Goal: Task Accomplishment & Management: Complete application form

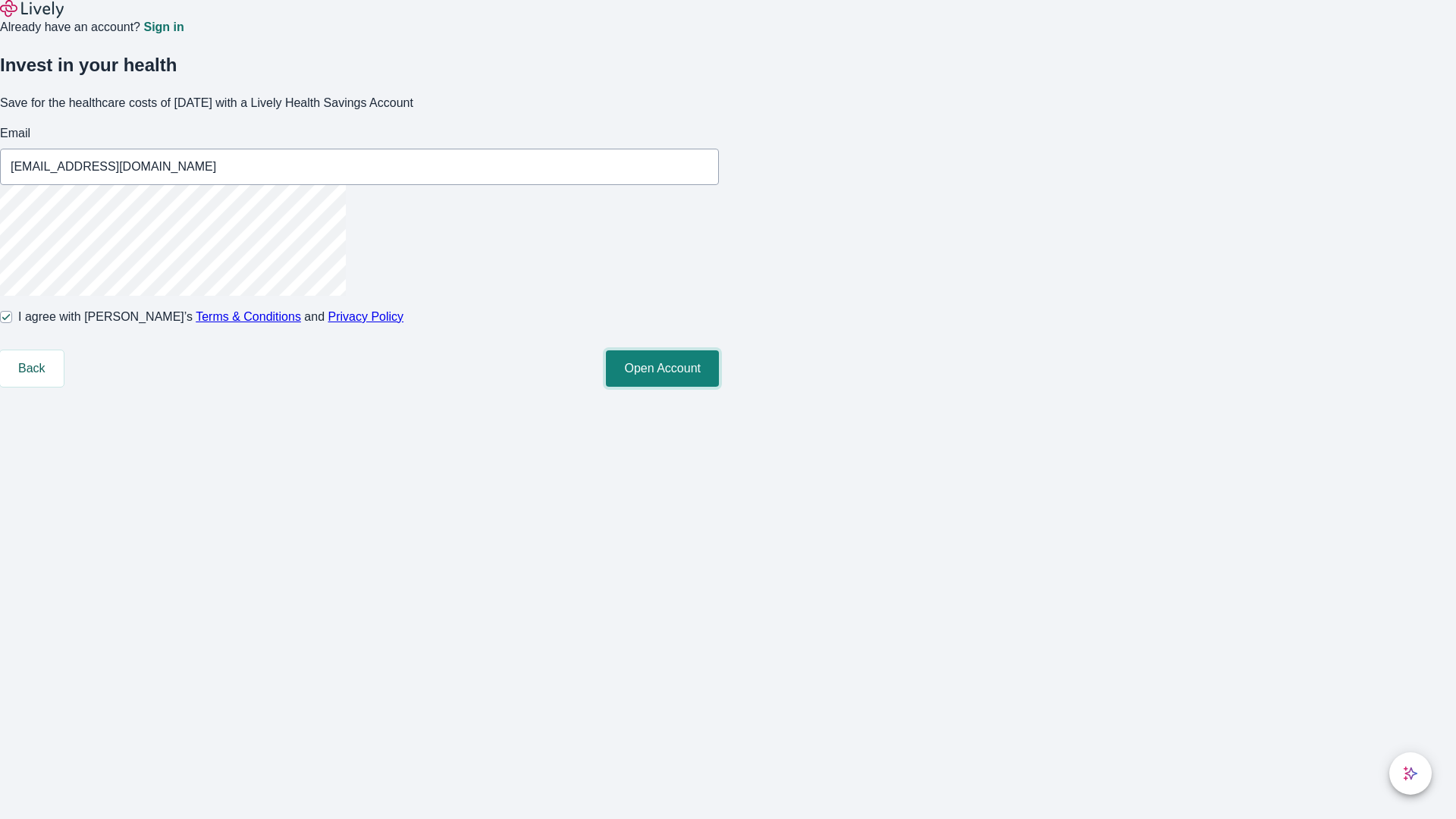
click at [719, 387] on button "Open Account" at bounding box center [662, 369] width 113 height 37
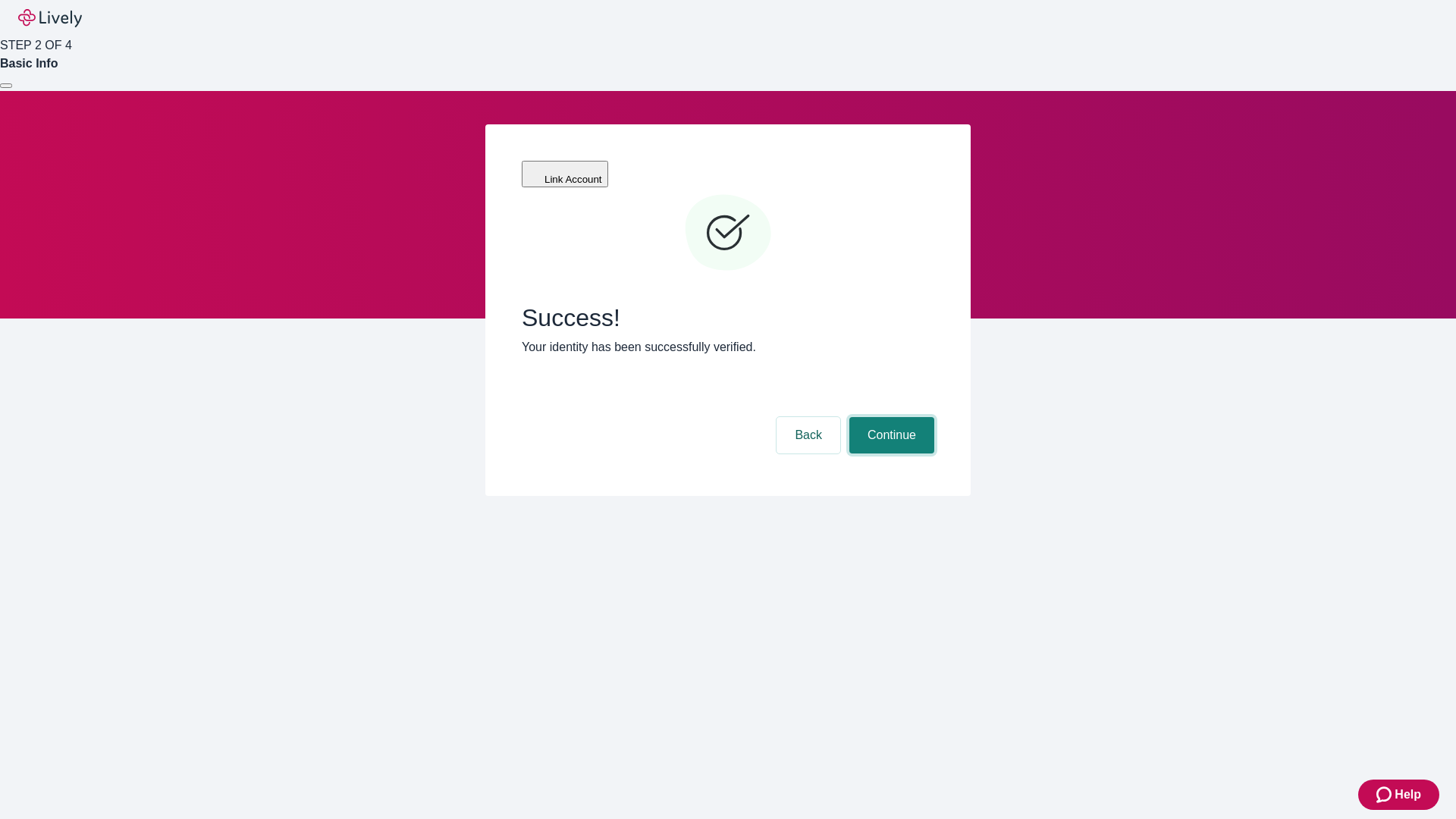
click at [889, 417] on button "Continue" at bounding box center [892, 436] width 85 height 37
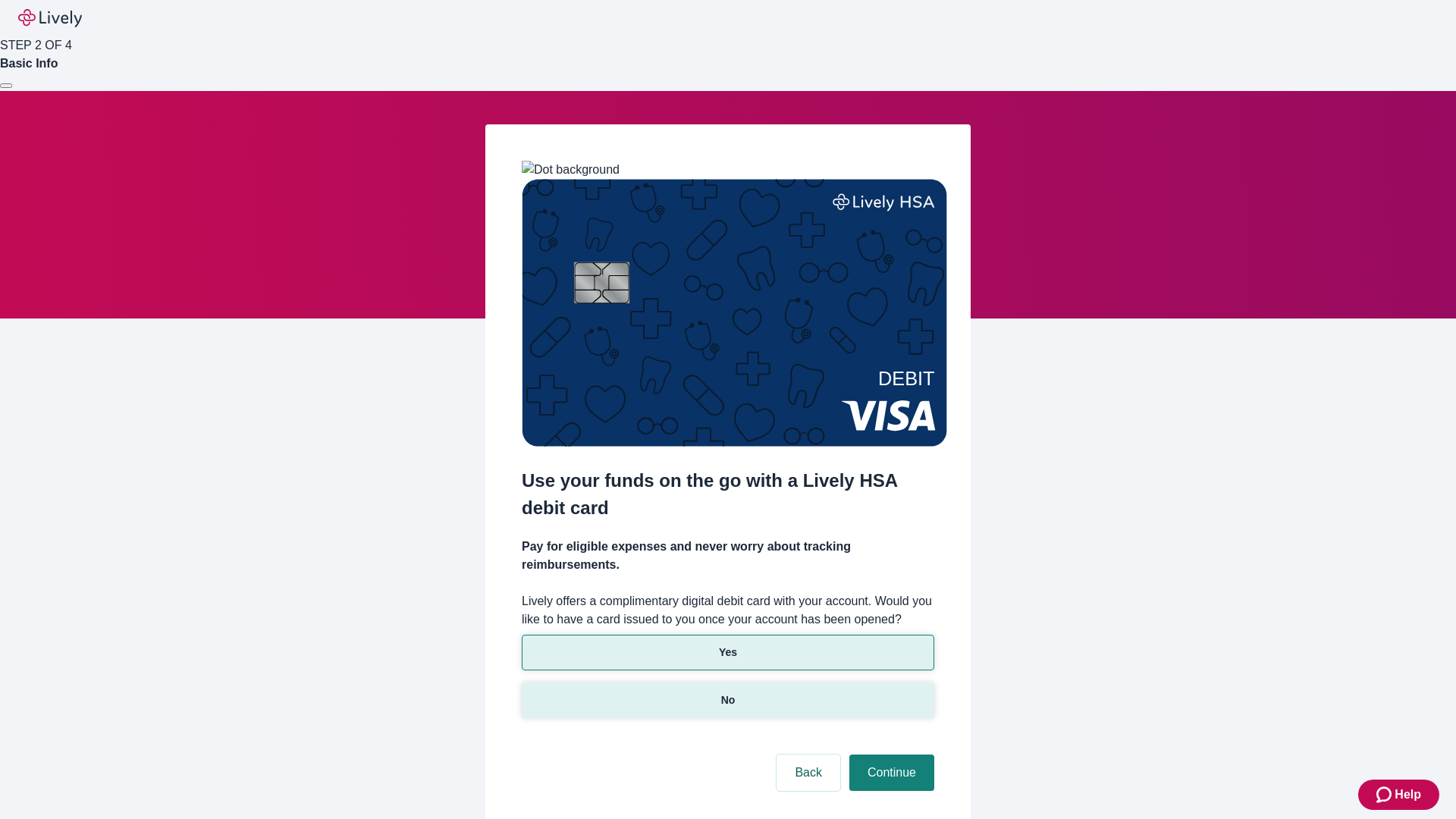
click at [727, 692] on p "No" at bounding box center [729, 700] width 15 height 16
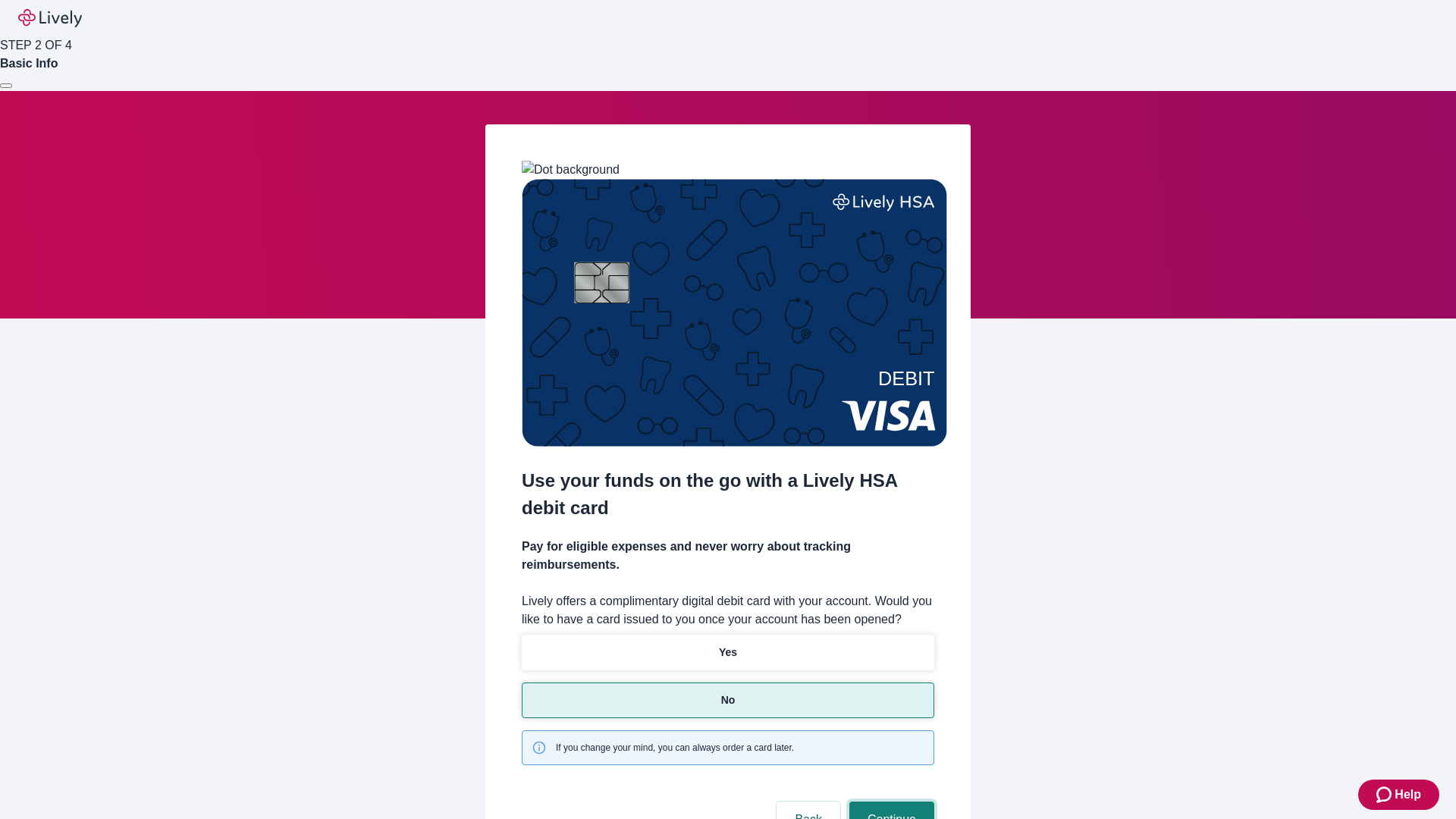
click at [889, 802] on button "Continue" at bounding box center [892, 820] width 85 height 37
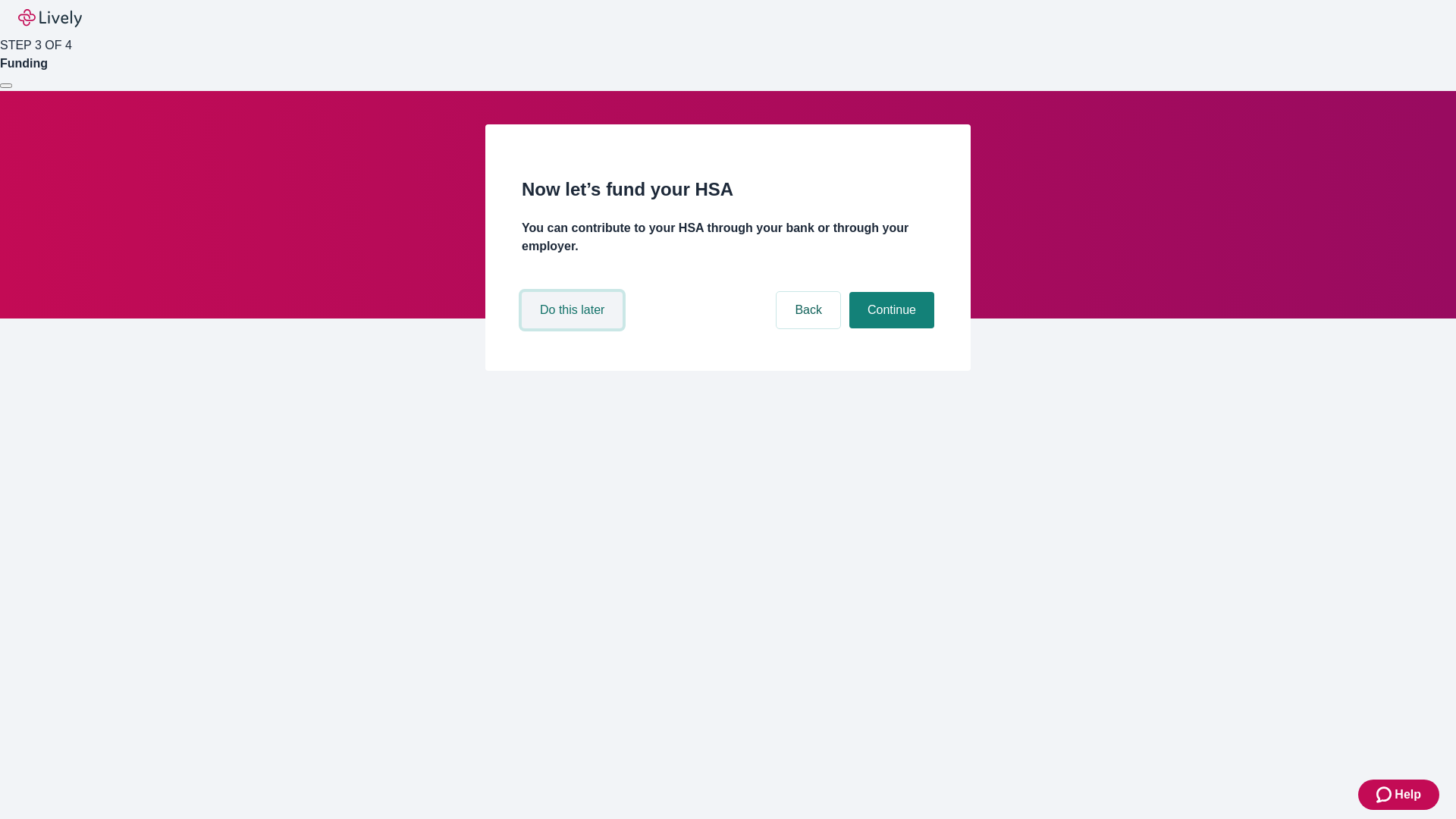
click at [574, 328] on button "Do this later" at bounding box center [572, 310] width 101 height 37
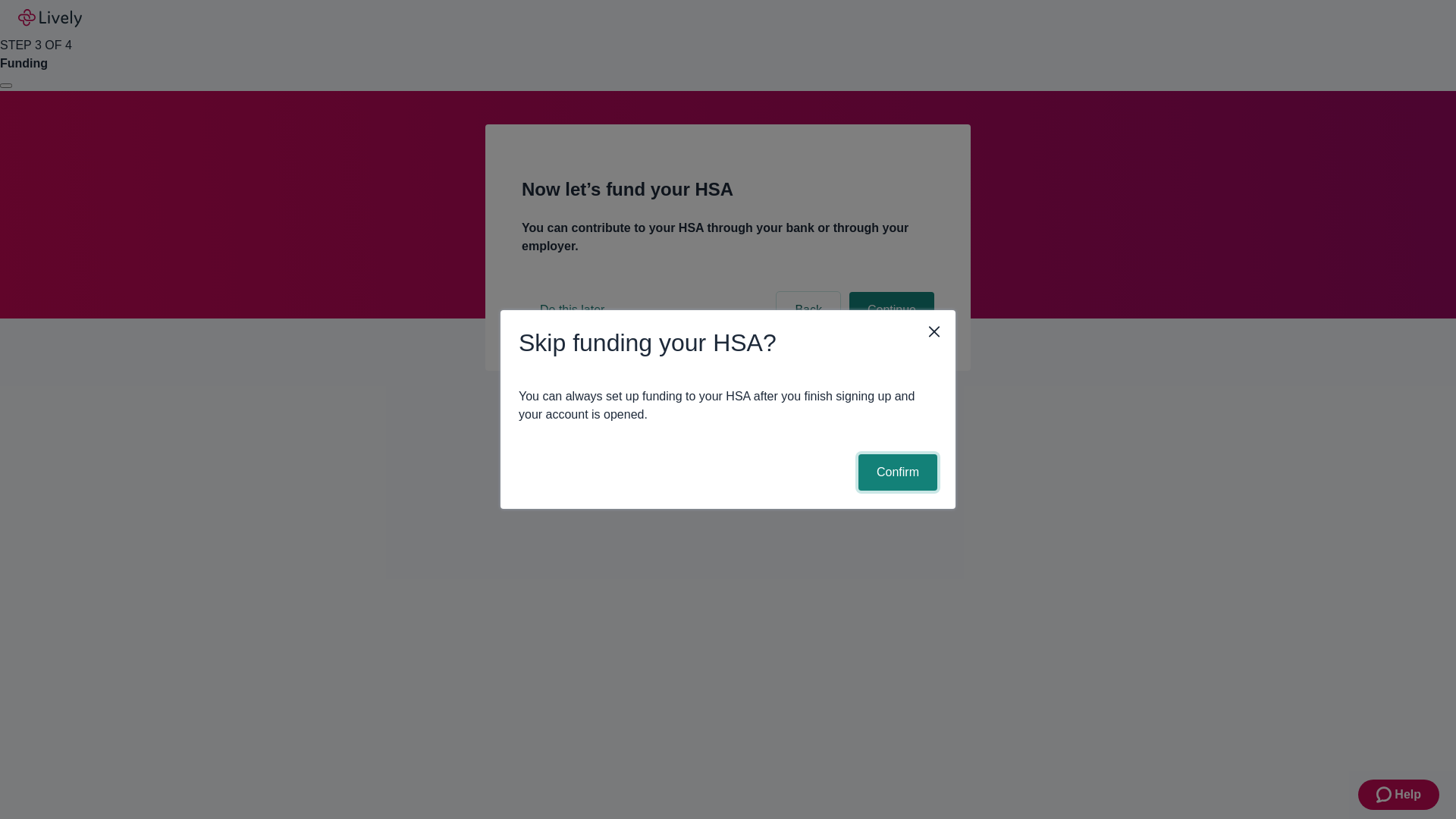
click at [896, 472] on button "Confirm" at bounding box center [898, 473] width 79 height 37
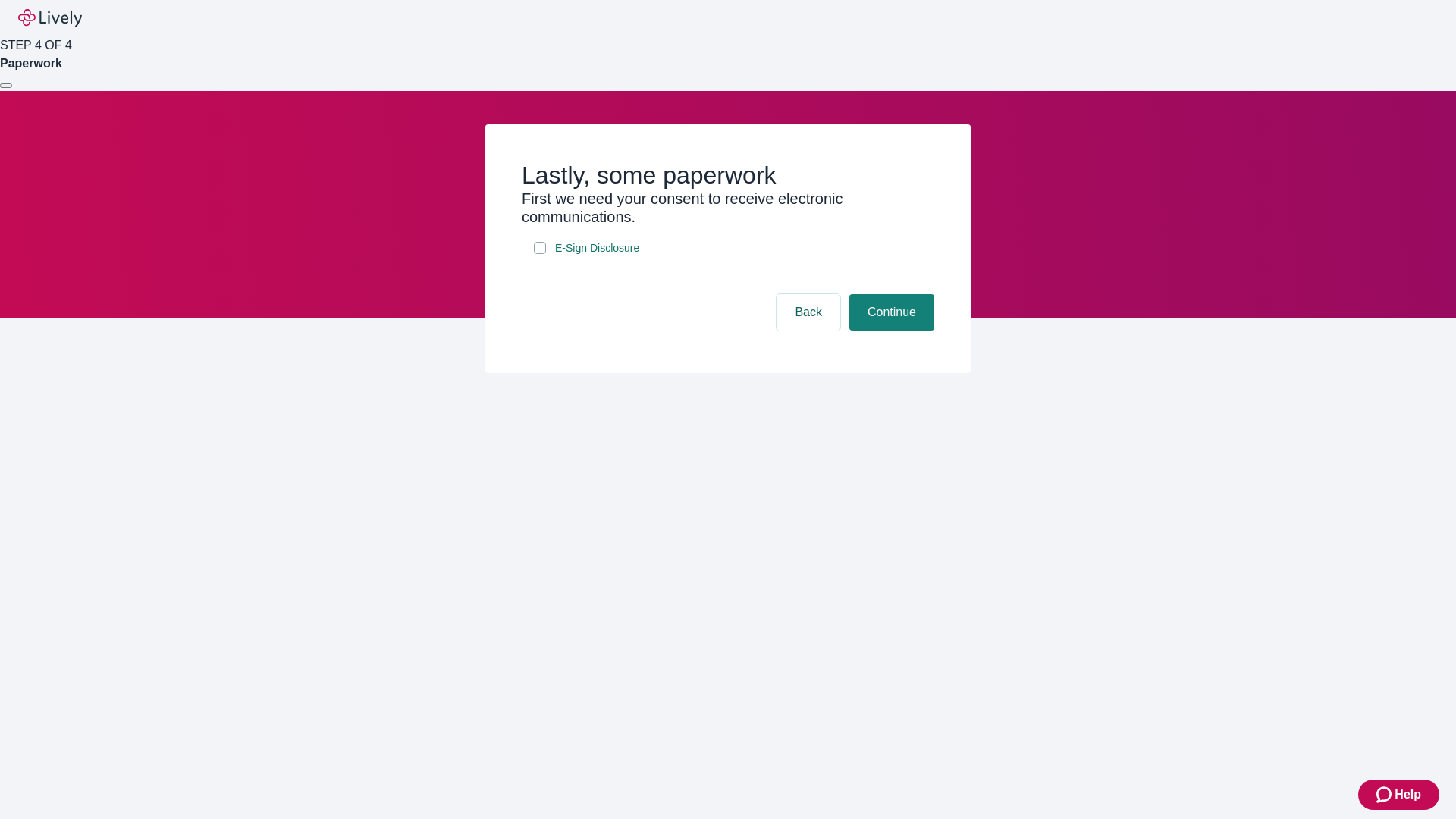
click at [540, 254] on input "E-Sign Disclosure" at bounding box center [539, 248] width 12 height 12
checkbox input "true"
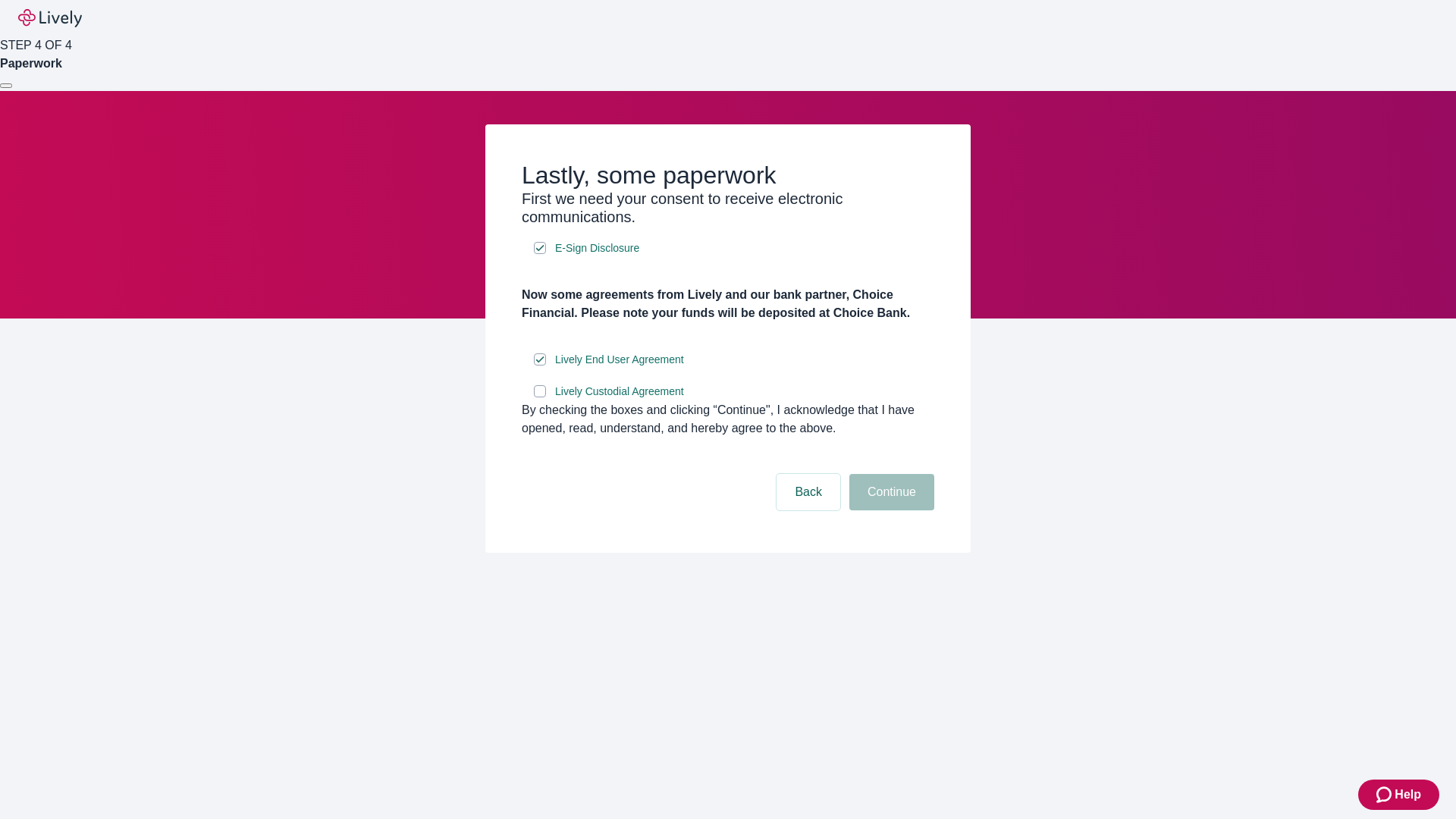
click at [540, 397] on input "Lively Custodial Agreement" at bounding box center [539, 391] width 12 height 12
checkbox input "true"
click at [889, 511] on button "Continue" at bounding box center [892, 493] width 85 height 37
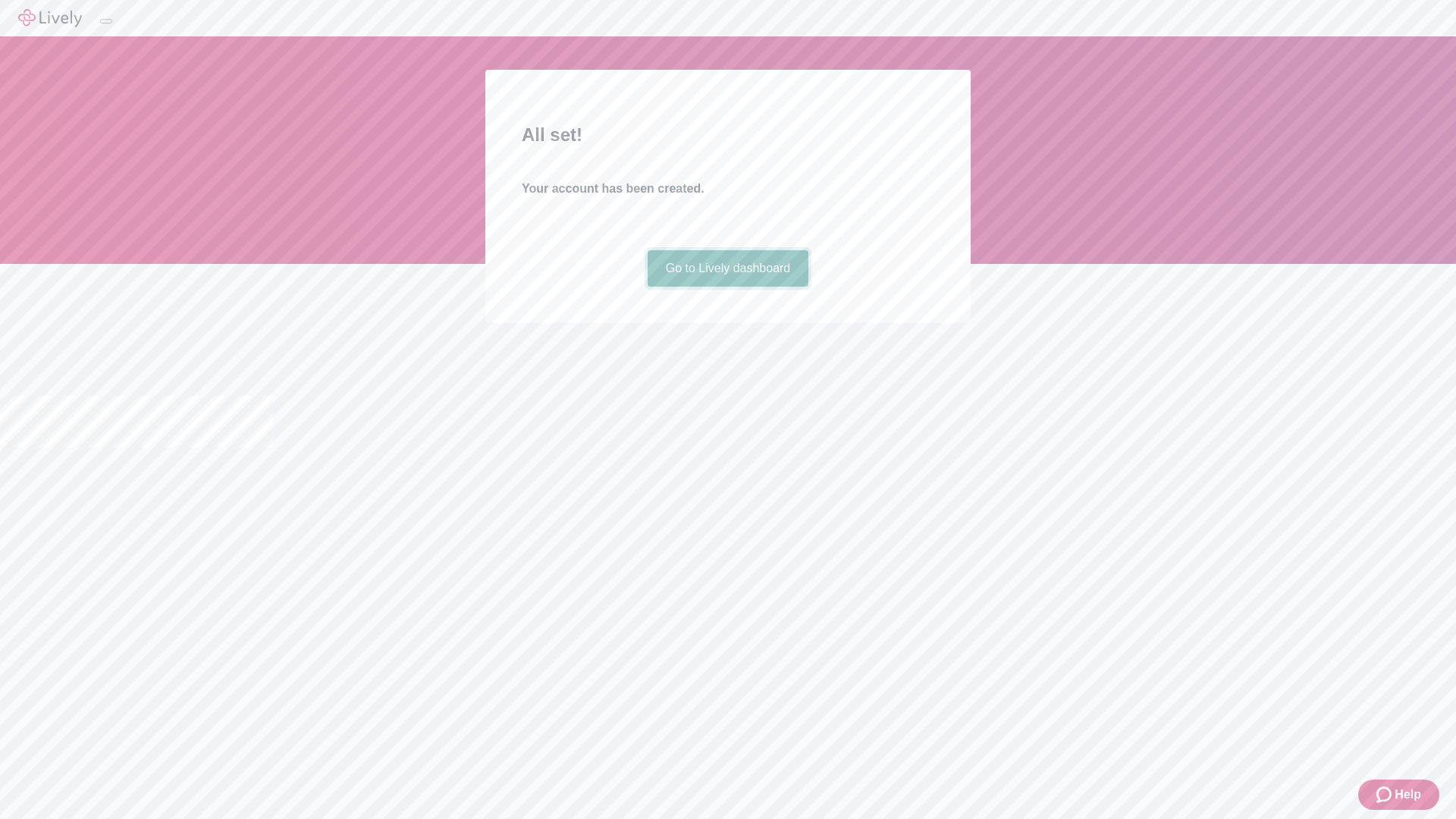
click at [727, 287] on link "Go to Lively dashboard" at bounding box center [728, 269] width 161 height 37
